Goal: Navigation & Orientation: Find specific page/section

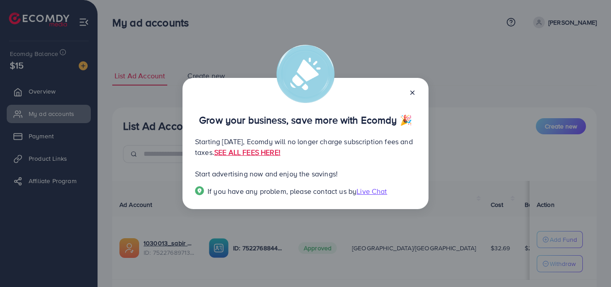
click at [412, 93] on line at bounding box center [412, 93] width 4 height 4
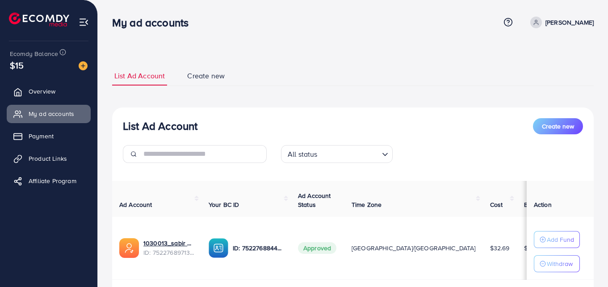
scroll to position [59, 0]
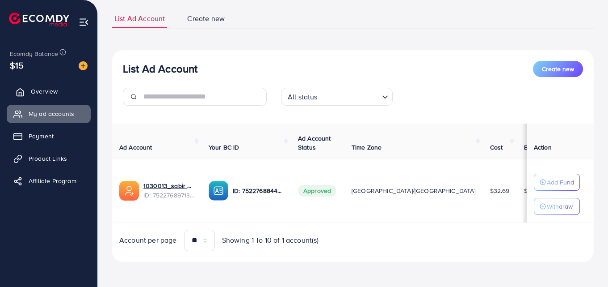
click at [53, 93] on span "Overview" at bounding box center [44, 91] width 27 height 9
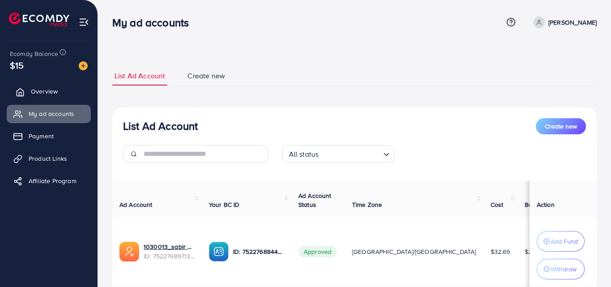
click at [53, 93] on span "Overview" at bounding box center [44, 91] width 27 height 9
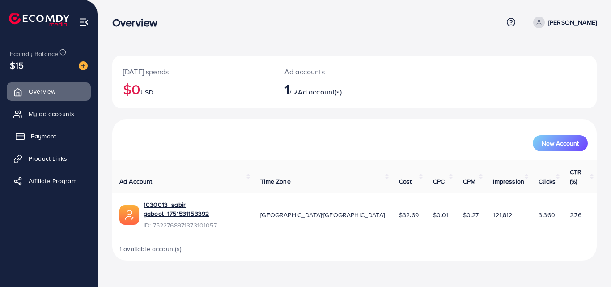
click at [58, 140] on link "Payment" at bounding box center [49, 136] width 84 height 18
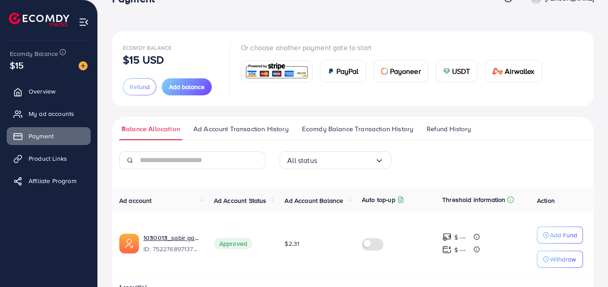
scroll to position [50, 0]
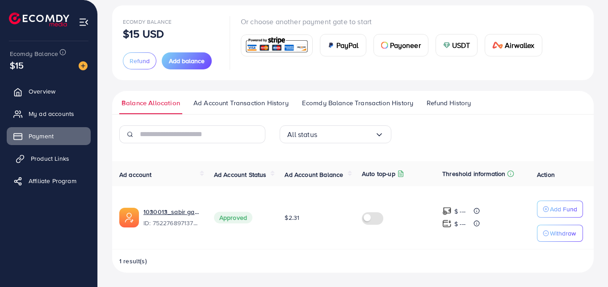
click at [44, 155] on span "Product Links" at bounding box center [50, 158] width 38 height 9
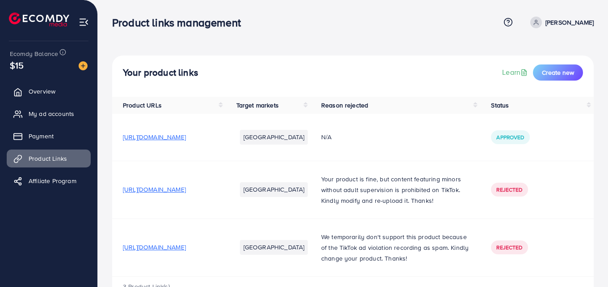
click at [180, 137] on span "[URL][DOMAIN_NAME]" at bounding box center [154, 136] width 63 height 9
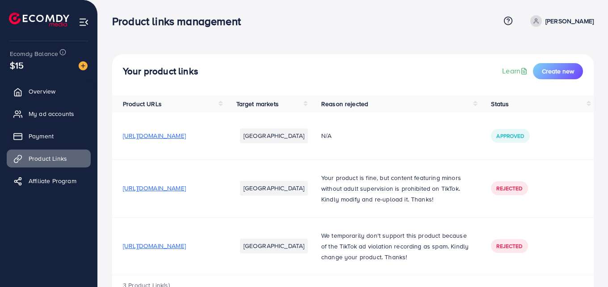
scroll to position [1, 0]
